Goal: Submit feedback/report problem

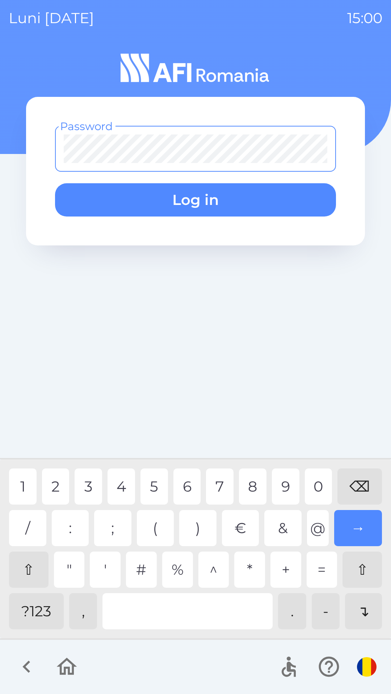
click at [30, 617] on div "?123" at bounding box center [36, 611] width 55 height 36
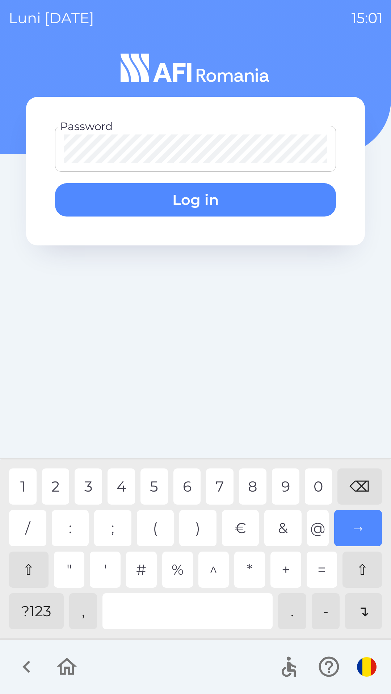
click at [20, 485] on div "1" at bounding box center [22, 487] width 27 height 36
click at [191, 200] on button "Log in" at bounding box center [195, 199] width 281 height 33
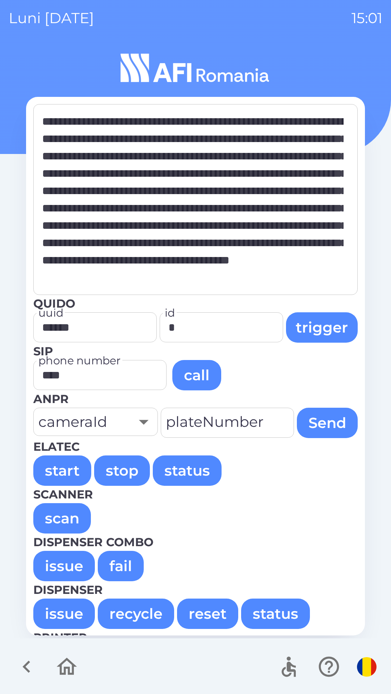
click at [51, 566] on button "issue" at bounding box center [63, 566] width 61 height 30
click at [62, 566] on button "issue" at bounding box center [63, 566] width 61 height 30
click at [51, 567] on button "issue" at bounding box center [63, 566] width 61 height 30
click at [54, 567] on button "issue" at bounding box center [63, 566] width 61 height 30
click at [56, 567] on button "issue" at bounding box center [63, 566] width 61 height 30
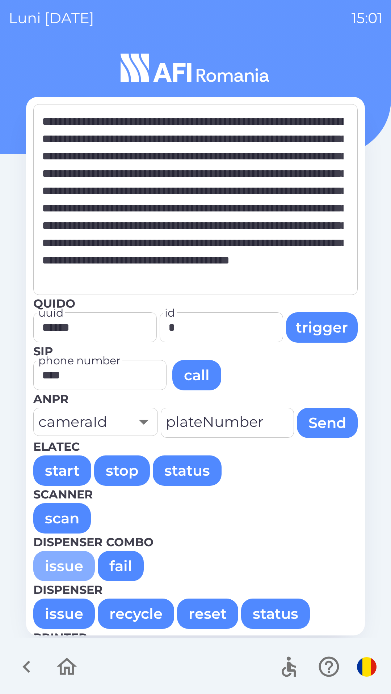
click at [52, 566] on button "issue" at bounding box center [63, 566] width 61 height 30
click at [55, 567] on button "issue" at bounding box center [63, 566] width 61 height 30
click at [51, 565] on button "issue" at bounding box center [63, 566] width 61 height 30
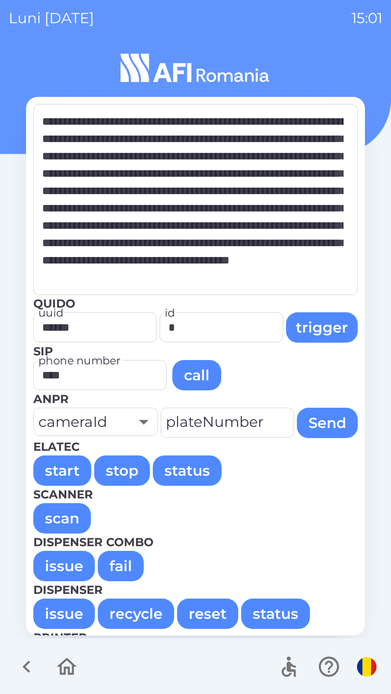
click at [51, 562] on button "issue" at bounding box center [63, 566] width 61 height 30
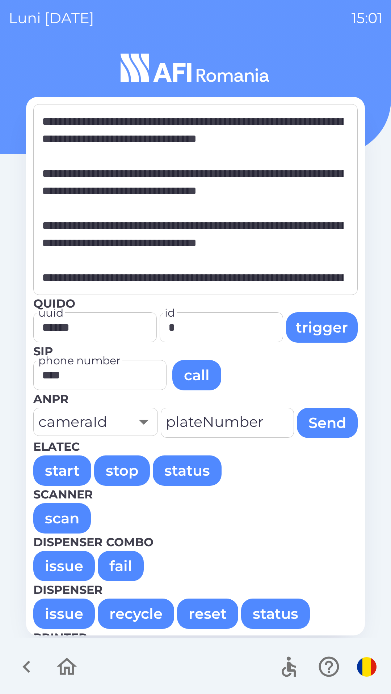
click at [57, 567] on button "issue" at bounding box center [63, 566] width 61 height 30
click at [58, 567] on button "issue" at bounding box center [63, 566] width 61 height 30
click at [56, 568] on button "issue" at bounding box center [63, 566] width 61 height 30
click at [57, 567] on button "issue" at bounding box center [63, 566] width 61 height 30
click at [57, 616] on button "issue" at bounding box center [63, 614] width 61 height 30
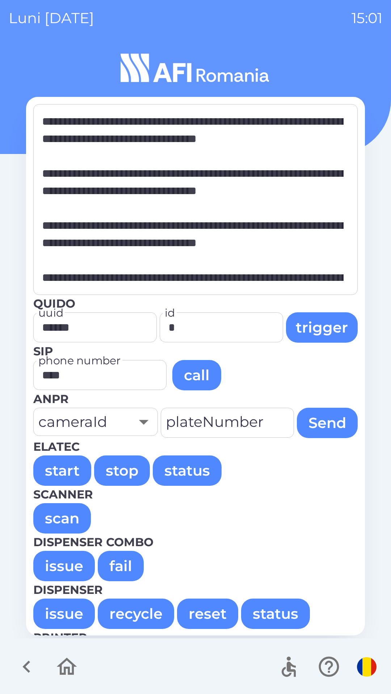
click at [56, 613] on button "issue" at bounding box center [63, 614] width 61 height 30
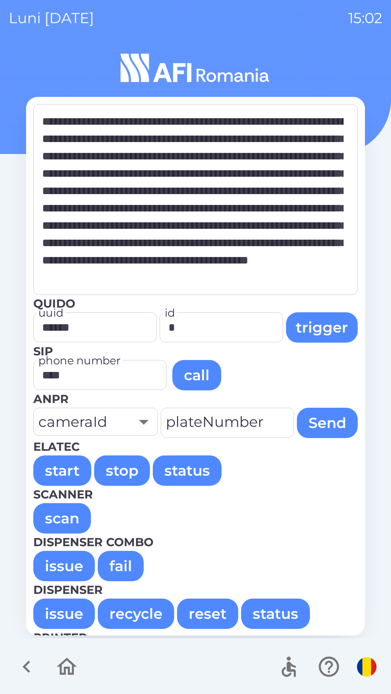
click at [59, 607] on button "issue" at bounding box center [63, 614] width 61 height 30
click at [55, 562] on button "issue" at bounding box center [63, 566] width 61 height 30
click at [56, 565] on button "issue" at bounding box center [63, 566] width 61 height 30
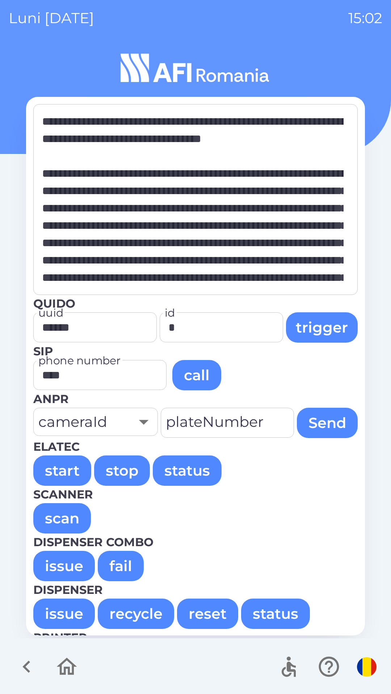
click at [56, 566] on button "issue" at bounding box center [63, 566] width 61 height 30
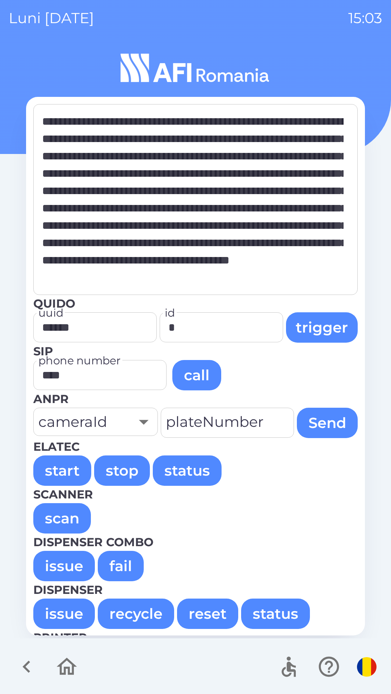
click at [57, 562] on button "issue" at bounding box center [63, 566] width 61 height 30
click at [55, 567] on button "issue" at bounding box center [63, 566] width 61 height 30
click at [59, 561] on button "issue" at bounding box center [63, 566] width 61 height 30
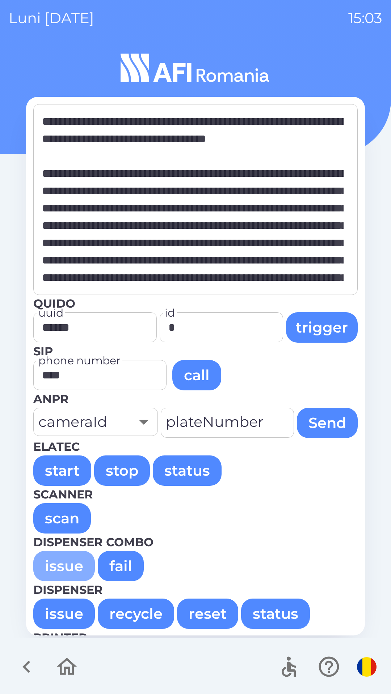
click at [50, 568] on button "issue" at bounding box center [63, 566] width 61 height 30
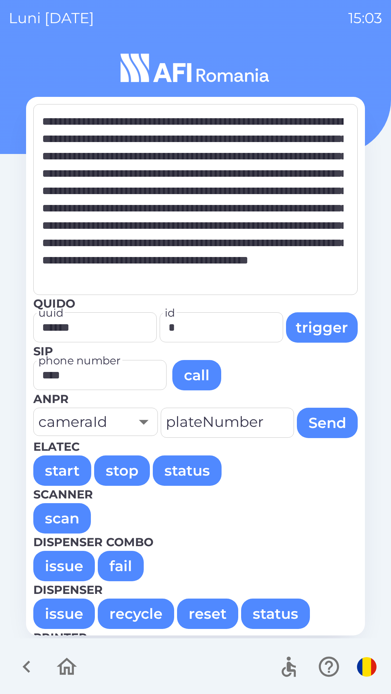
click at [56, 566] on button "issue" at bounding box center [63, 566] width 61 height 30
click at [55, 567] on button "issue" at bounding box center [63, 566] width 61 height 30
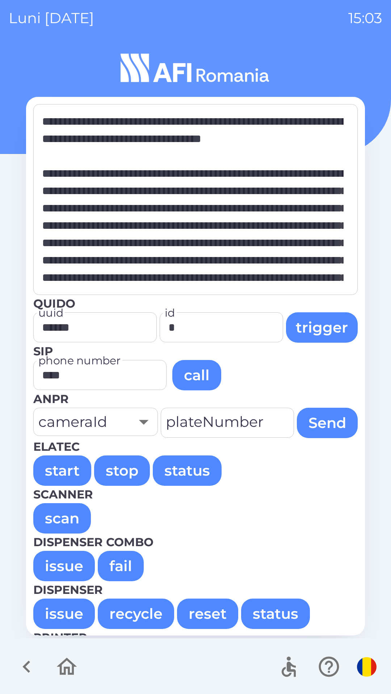
click at [55, 563] on button "issue" at bounding box center [63, 566] width 61 height 30
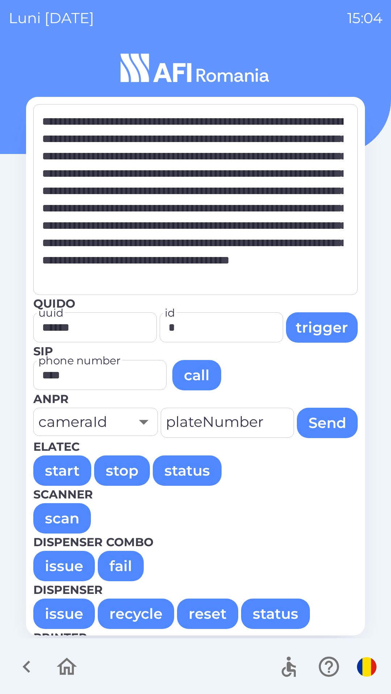
click at [57, 562] on button "issue" at bounding box center [63, 566] width 61 height 30
click at [51, 558] on button "issue" at bounding box center [63, 566] width 61 height 30
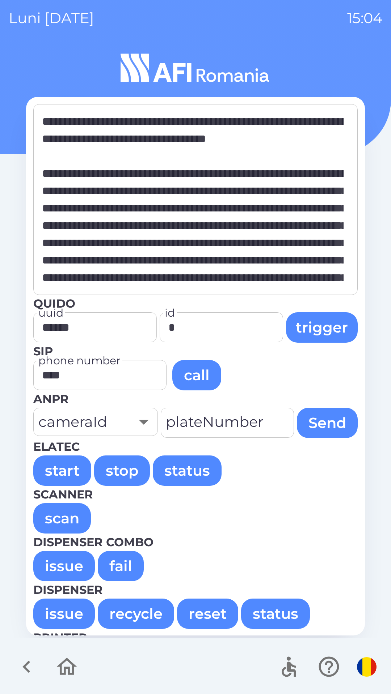
click at [43, 559] on button "issue" at bounding box center [63, 566] width 61 height 30
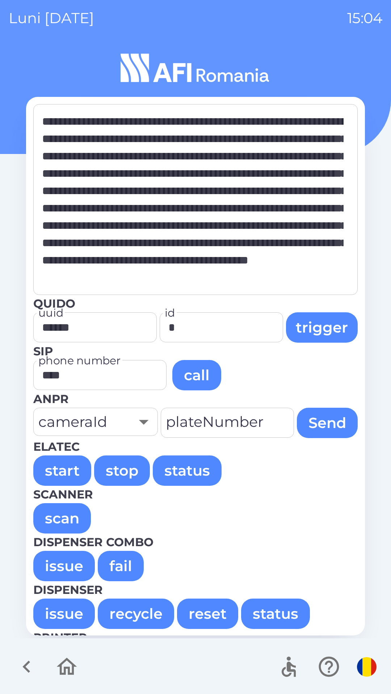
click at [40, 559] on button "issue" at bounding box center [63, 566] width 61 height 30
click at [48, 563] on button "issue" at bounding box center [63, 566] width 61 height 30
click at [52, 563] on button "issue" at bounding box center [63, 566] width 61 height 30
type textarea "**********"
